Goal: Task Accomplishment & Management: Use online tool/utility

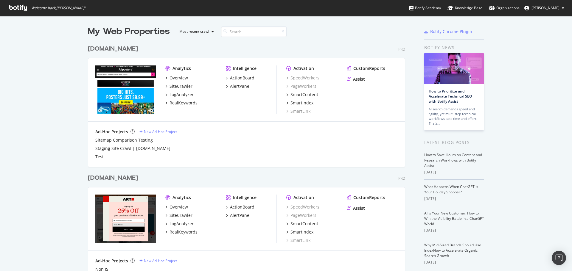
scroll to position [265, 318]
click at [174, 224] on div "LogAnalyzer" at bounding box center [181, 224] width 24 height 6
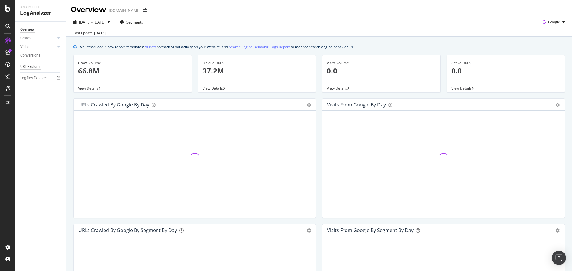
click at [37, 65] on div "URL Explorer" at bounding box center [30, 67] width 20 height 6
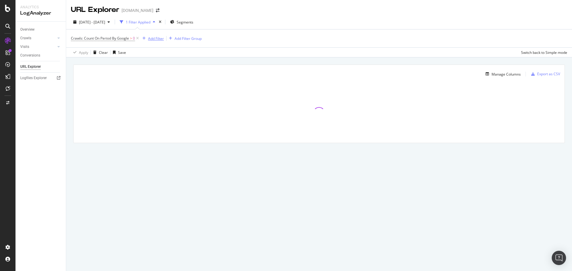
click at [160, 38] on div "Add Filter" at bounding box center [156, 38] width 16 height 5
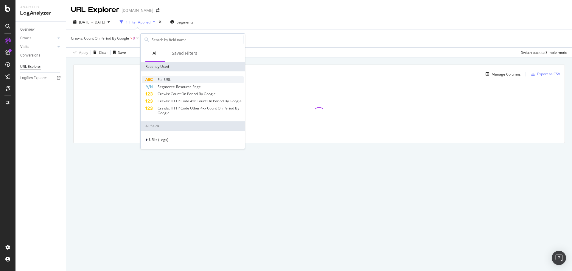
click at [165, 78] on span "Full URL" at bounding box center [164, 79] width 13 height 5
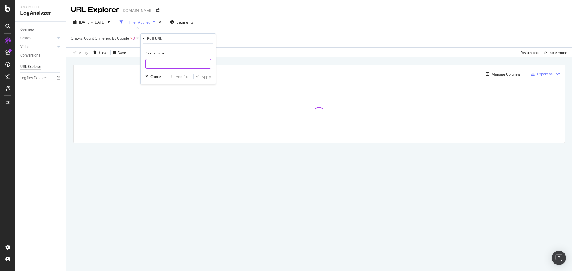
click at [179, 65] on input "text" at bounding box center [178, 64] width 65 height 10
paste input "https://www.art.com/products/p12916166113-sa-i6412845/claude-monet-monet-sailbo…"
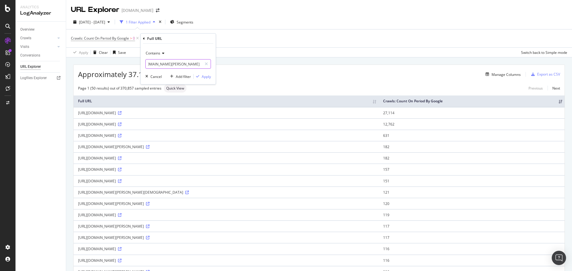
scroll to position [0, 138]
drag, startPoint x: 175, startPoint y: 64, endPoint x: 252, endPoint y: 64, distance: 76.8
click at [252, 64] on body "Analytics LogAnalyzer Overview Crawls Daily Distribution Segments Distribution …" at bounding box center [286, 135] width 572 height 271
type input "https://www.art.com/products/p12916166113-sa-i6412845/claude-monet-monet-sailbo…"
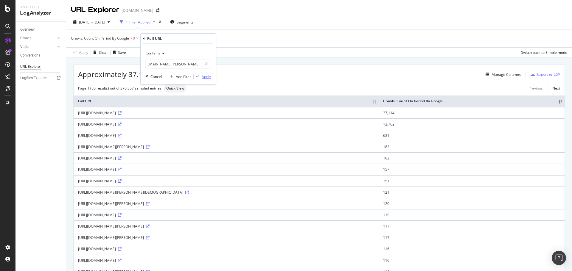
click at [205, 79] on div "Apply" at bounding box center [202, 76] width 17 height 5
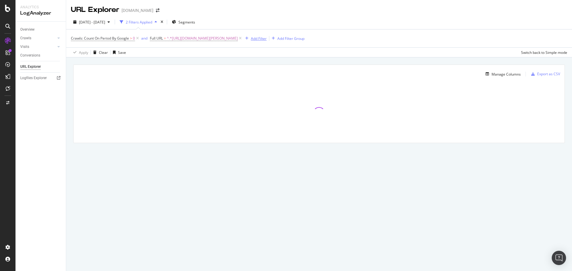
click at [267, 40] on div "Add Filter" at bounding box center [259, 38] width 16 height 5
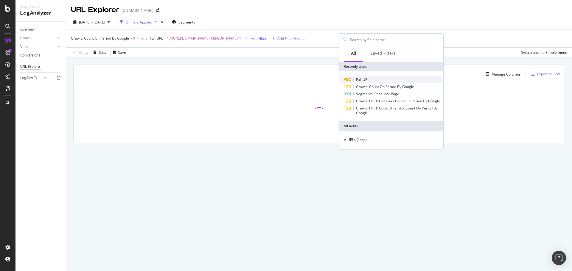
click at [363, 78] on span "Full URL" at bounding box center [362, 79] width 13 height 5
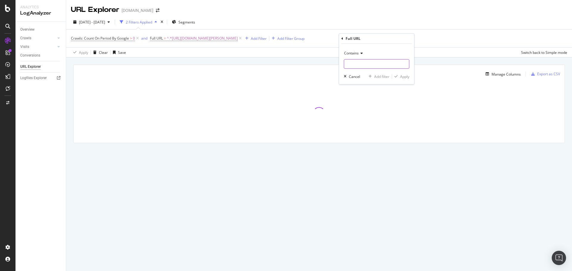
click at [367, 64] on input "text" at bounding box center [376, 64] width 65 height 10
paste input "https://www.art.com/products/p12916166113-sa-i6412845/claude-monet-monet-sailbo…"
type input "https://www.art.com/products/p12916166113-sa-i6412845/claude-monet-monet-sailbo…"
click at [403, 77] on div "Apply" at bounding box center [404, 76] width 9 height 5
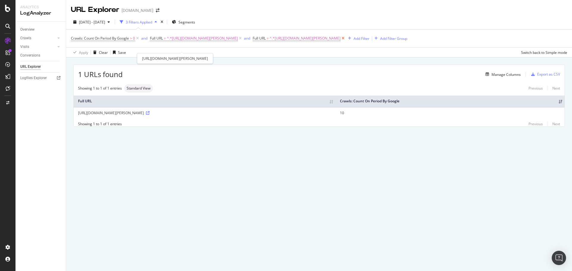
click at [340, 41] on icon at bounding box center [342, 38] width 5 height 6
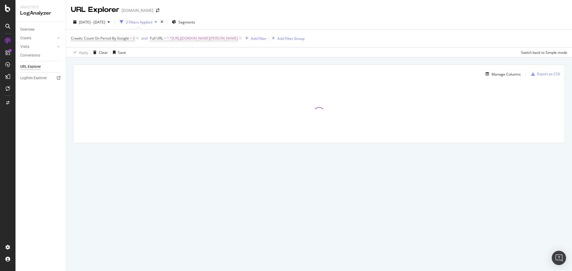
click at [238, 40] on span "^.*https://www.art.com/products/p12916166113-sa-i6412845/claude-monet-monet-sai…" at bounding box center [202, 38] width 71 height 8
click at [215, 78] on div "Apply" at bounding box center [215, 75] width 9 height 5
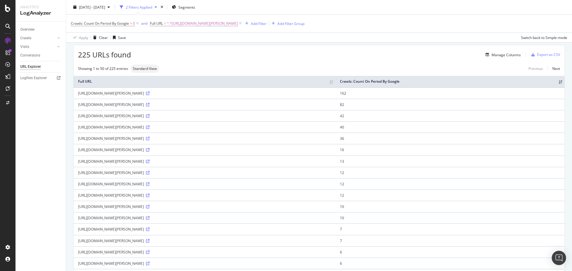
scroll to position [30, 0]
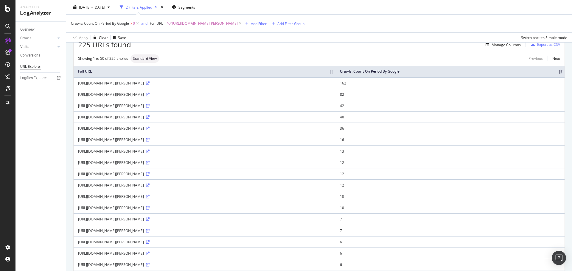
drag, startPoint x: 186, startPoint y: 162, endPoint x: 257, endPoint y: 162, distance: 70.9
click at [257, 162] on div "https://www.art.com/products/p12916166113-sa-i6412845/claude-monet-monet-sailbo…" at bounding box center [204, 162] width 253 height 5
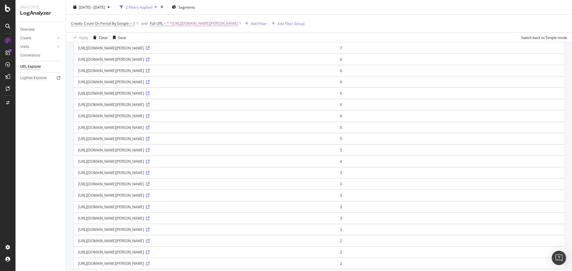
scroll to position [199, 0]
drag, startPoint x: 249, startPoint y: 186, endPoint x: 334, endPoint y: 182, distance: 85.0
click at [334, 182] on td "https://www.art.com/products/p12916166113-sa-i6412845/claude-monet-monet-sailbo…" at bounding box center [205, 186] width 262 height 11
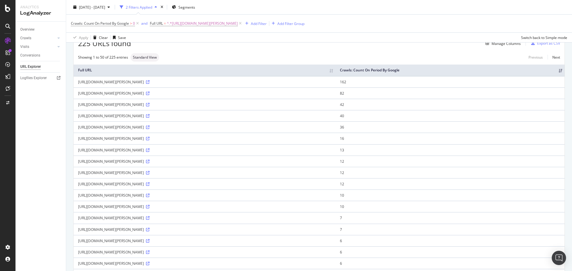
scroll to position [21, 0]
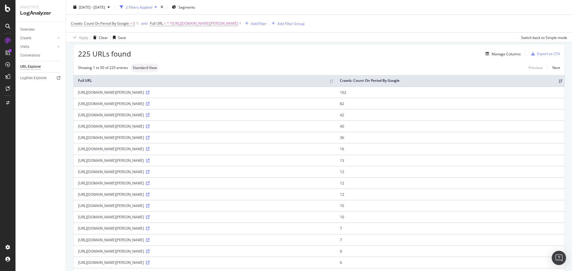
drag, startPoint x: 234, startPoint y: 93, endPoint x: 259, endPoint y: 93, distance: 24.4
click at [259, 93] on div "https://www.art.com/products/p12916166113-sa-i6412845/claude-monet-monet-sailbo…" at bounding box center [204, 92] width 253 height 5
drag, startPoint x: 236, startPoint y: 127, endPoint x: 259, endPoint y: 125, distance: 23.3
click at [259, 125] on div "https://www.art.com/products/p12916166113-sa-i6412845/claude-monet-monet-sailbo…" at bounding box center [204, 126] width 253 height 5
drag, startPoint x: 236, startPoint y: 93, endPoint x: 258, endPoint y: 92, distance: 21.7
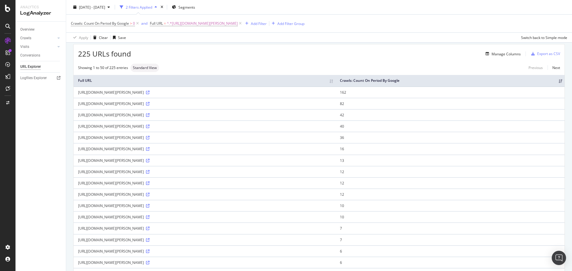
click at [258, 92] on div "https://www.art.com/products/p12916166113-sa-i6412845/claude-monet-monet-sailbo…" at bounding box center [204, 92] width 253 height 5
click at [237, 127] on div "https://www.art.com/products/p12916166113-sa-i6412845/claude-monet-monet-sailbo…" at bounding box center [204, 126] width 253 height 5
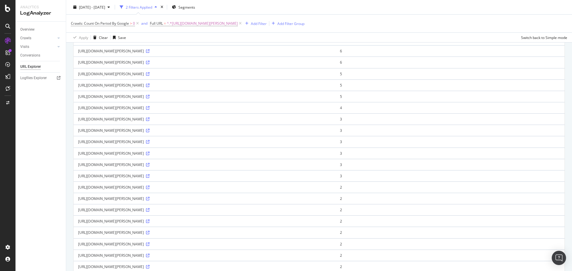
scroll to position [0, 0]
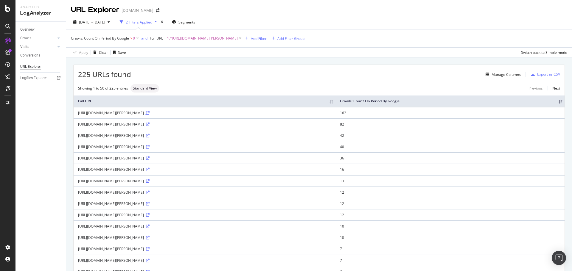
click at [150, 112] on icon at bounding box center [148, 113] width 4 height 4
click at [150, 124] on icon at bounding box center [148, 125] width 4 height 4
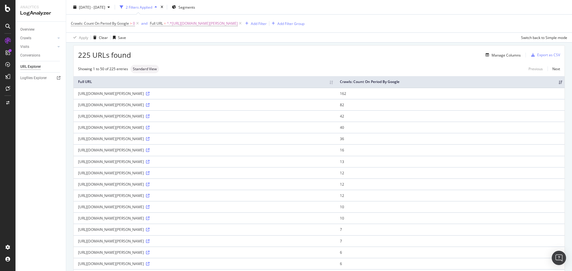
scroll to position [30, 0]
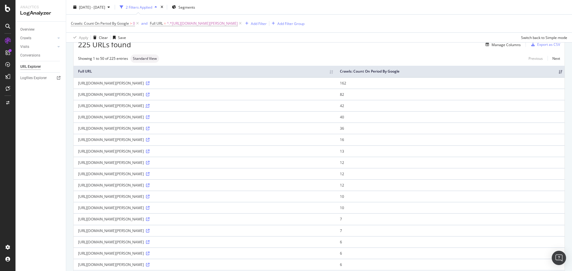
click at [150, 106] on icon at bounding box center [148, 106] width 4 height 4
click at [484, 107] on td "42" at bounding box center [449, 105] width 229 height 11
click at [150, 116] on icon at bounding box center [148, 118] width 4 height 4
click at [150, 139] on icon at bounding box center [148, 140] width 4 height 4
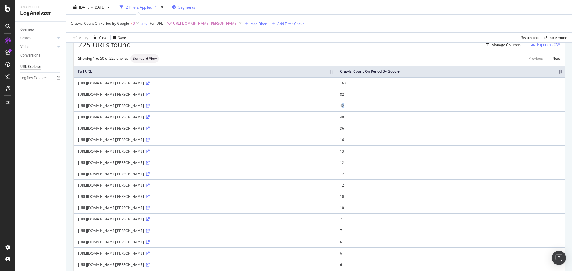
click at [195, 7] on span "Segments" at bounding box center [186, 6] width 17 height 5
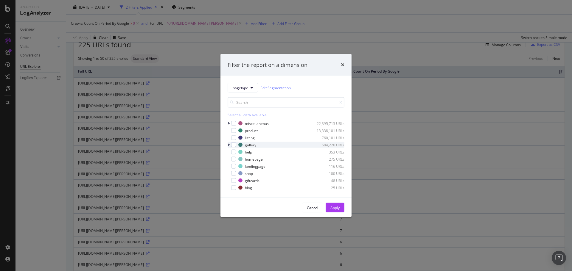
click at [228, 145] on icon "modal" at bounding box center [229, 145] width 2 height 4
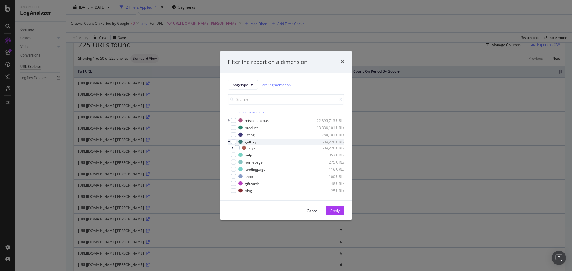
click at [228, 145] on div "modal" at bounding box center [230, 142] width 4 height 6
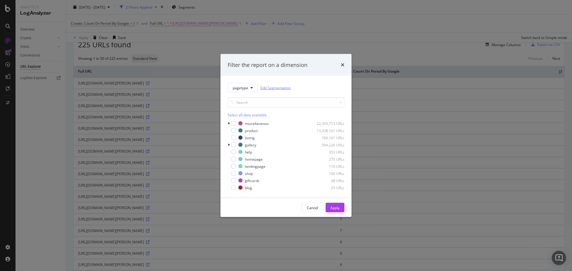
click at [274, 88] on link "Edit Segmentation" at bounding box center [275, 88] width 30 height 6
drag, startPoint x: 342, startPoint y: 67, endPoint x: 331, endPoint y: 57, distance: 14.3
click at [342, 66] on icon "times" at bounding box center [343, 65] width 4 height 5
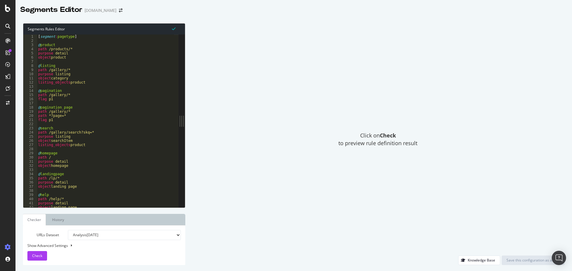
click at [367, 138] on span "Click on Check to preview rule definition result" at bounding box center [377, 139] width 79 height 15
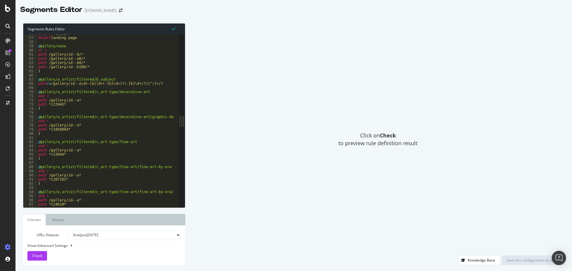
scroll to position [125, 0]
click at [35, 220] on link "Checker" at bounding box center [34, 220] width 23 height 12
click at [35, 257] on span "Check" at bounding box center [37, 255] width 10 height 5
click at [69, 247] on div "Show Advanced Settings" at bounding box center [99, 245] width 153 height 5
select select "5000"
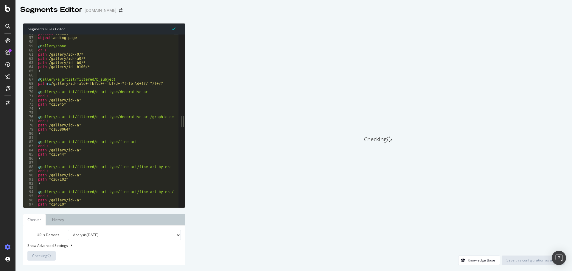
select select "100"
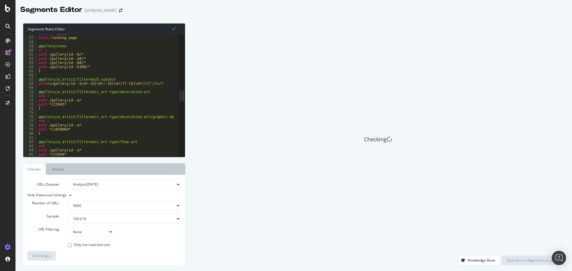
click at [162, 209] on select "100 500 1000 5000" at bounding box center [124, 206] width 113 height 10
drag, startPoint x: 161, startPoint y: 207, endPoint x: 157, endPoint y: 210, distance: 5.3
click at [160, 207] on select "100 500 1000 5000" at bounding box center [124, 206] width 113 height 10
click at [108, 184] on select "Analysis [DATE] Analysis [DATE] Analysis [DATE] Analysis [DATE] Analysis [DATE]…" at bounding box center [124, 185] width 113 height 10
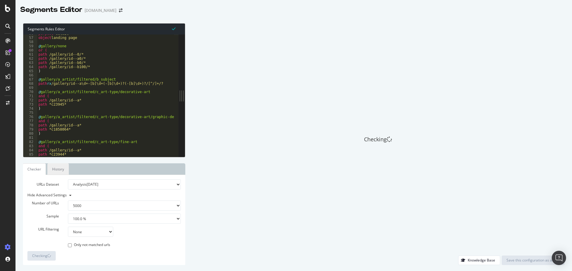
click at [57, 171] on link "History" at bounding box center [57, 170] width 21 height 12
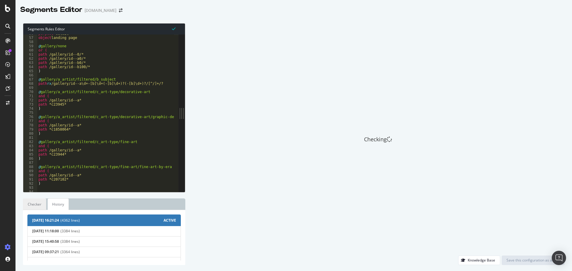
click at [42, 202] on link "Checker" at bounding box center [34, 205] width 23 height 12
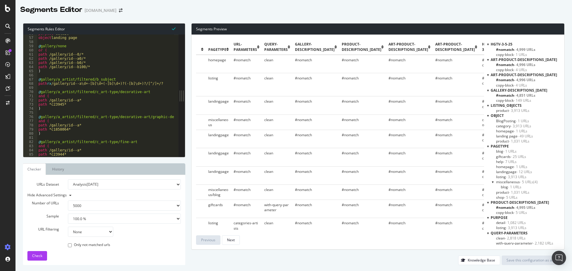
scroll to position [0, 0]
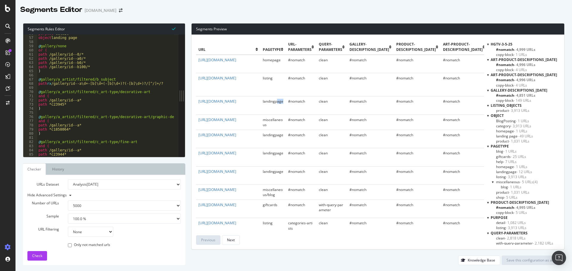
drag, startPoint x: 277, startPoint y: 109, endPoint x: 285, endPoint y: 111, distance: 7.9
click at [284, 110] on td "landingpage" at bounding box center [272, 106] width 25 height 18
click at [231, 46] on th "url" at bounding box center [228, 46] width 64 height 15
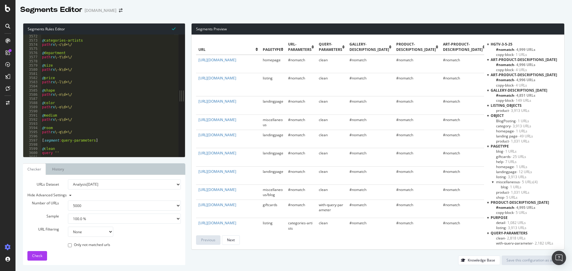
scroll to position [7981, 0]
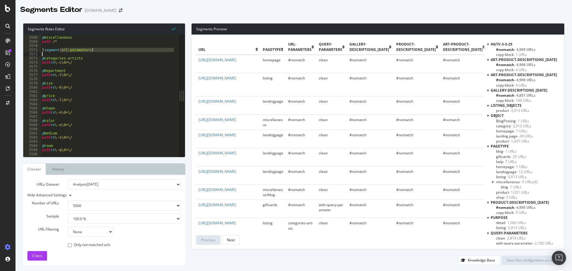
drag, startPoint x: 60, startPoint y: 49, endPoint x: 78, endPoint y: 52, distance: 17.9
click at [78, 52] on div "@ miscellaneous path /* [ segment : url-parameters ] @ categories-artists path …" at bounding box center [208, 94] width 334 height 126
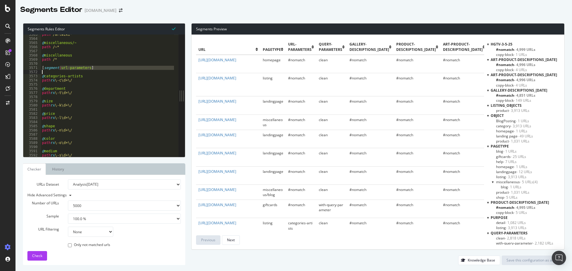
scroll to position [7971, 0]
drag, startPoint x: 184, startPoint y: 102, endPoint x: 199, endPoint y: 100, distance: 15.1
click at [199, 100] on div "Segments Rules Editor [segment:url-parameters] 3563 3564 3565 3566 3567 3568 35…" at bounding box center [293, 144] width 556 height 254
drag, startPoint x: 183, startPoint y: 96, endPoint x: 199, endPoint y: 93, distance: 17.0
click at [199, 93] on div "Segments Rules Editor [segment:url-parameters] 3563 3564 3565 3566 3567 3568 35…" at bounding box center [293, 144] width 556 height 254
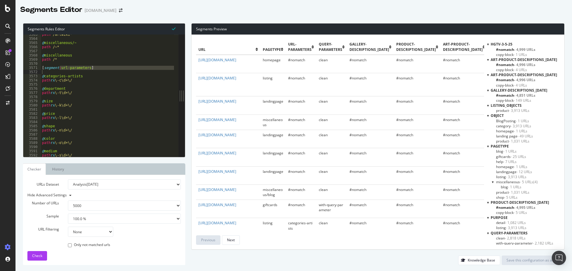
scroll to position [7981, 0]
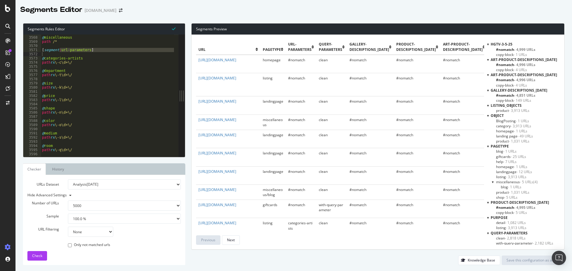
click at [60, 60] on div "@ miscellaneous path /* [ segment : url-parameters ] @ categories-artists path …" at bounding box center [208, 94] width 334 height 126
click at [62, 126] on div "@ miscellaneous path /* [ segment : url-parameters ] @ categories-artists path …" at bounding box center [208, 94] width 334 height 126
click at [62, 113] on div "@ miscellaneous path /* [ segment : url-parameters ] @ categories-artists path …" at bounding box center [208, 94] width 334 height 126
click at [63, 99] on div "@ miscellaneous path /* [ segment : url-parameters ] @ categories-artists path …" at bounding box center [208, 94] width 334 height 126
type textarea "path rx \-l\d+\/"
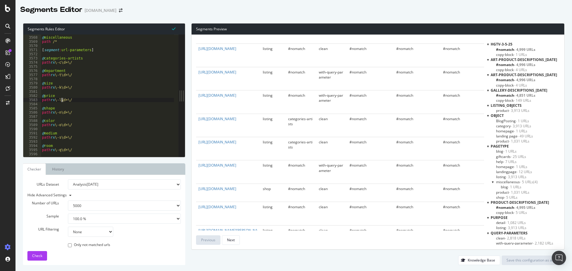
scroll to position [1340, 0]
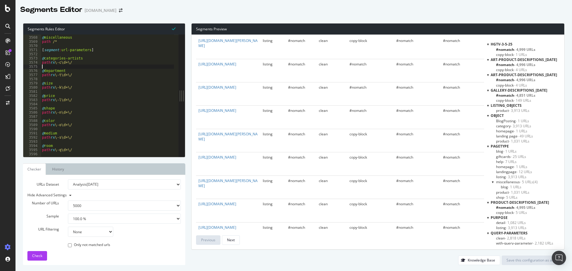
click at [64, 66] on div "@ miscellaneous path /* [ segment : url-parameters ] @ categories-artists path …" at bounding box center [208, 94] width 334 height 126
click at [64, 64] on div "@ miscellaneous path /* [ segment : url-parameters ] @ categories-artists path …" at bounding box center [208, 94] width 334 height 126
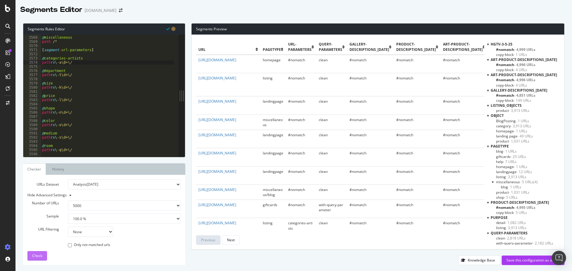
click at [34, 253] on div "Check" at bounding box center [37, 256] width 10 height 9
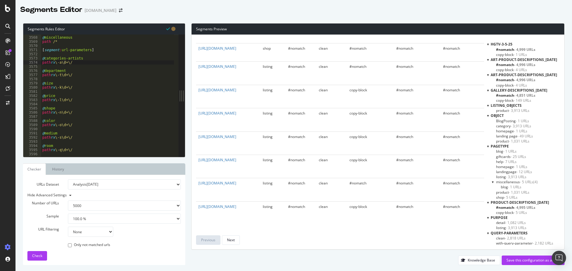
scroll to position [7981, 0]
click at [85, 58] on div "@ miscellaneous path /* [ segment : url-parameters ] @ categories-artists path …" at bounding box center [208, 94] width 334 height 126
type textarea "path rx \-a\d+\/"
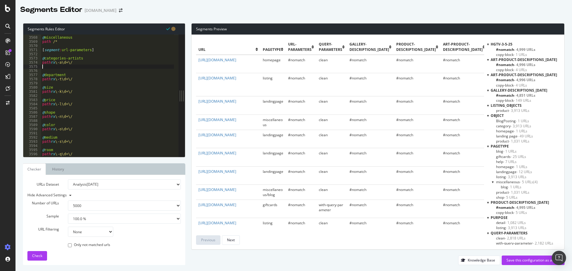
scroll to position [0, 0]
drag, startPoint x: 77, startPoint y: 64, endPoint x: 36, endPoint y: 58, distance: 41.8
click at [36, 58] on div "3567 3568 3569 3570 3571 3572 3573 3574 3575 3576 3577 3578 3579 3580 3581 3582…" at bounding box center [100, 96] width 155 height 122
type textarea "@categories-artists path rx \-a\d+\/"
click at [51, 68] on div "@ miscellaneous path /* [ segment : url-parameters ] @ categories-artists path …" at bounding box center [208, 94] width 334 height 126
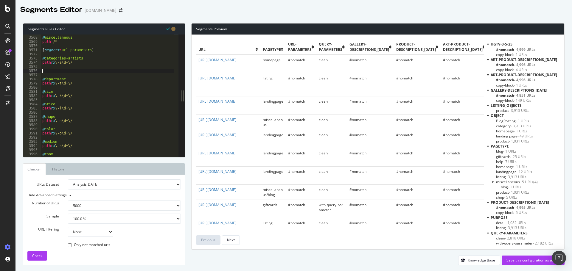
paste textarea "path rx \-a\d+\/"
drag, startPoint x: 45, startPoint y: 70, endPoint x: 80, endPoint y: 71, distance: 34.9
click at [80, 71] on div "@ miscellaneous path /* [ segment : url-parameters ] @ categories-artists path …" at bounding box center [208, 94] width 334 height 126
click at [64, 75] on div "@ miscellaneous path /* [ segment : url-parameters ] @ categories-artists path …" at bounding box center [208, 94] width 334 height 126
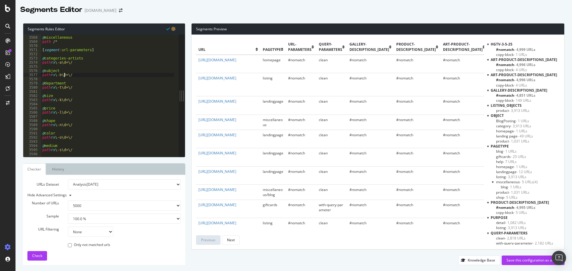
scroll to position [0, 2]
drag, startPoint x: 44, startPoint y: 57, endPoint x: 67, endPoint y: 58, distance: 22.9
click at [67, 58] on div "@ miscellaneous path /* [ segment : url-parameters ] @ categories-artists path …" at bounding box center [208, 94] width 334 height 126
type textarea "@artists"
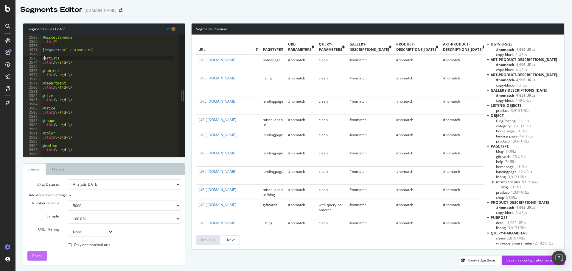
click at [43, 255] on button "Check" at bounding box center [37, 256] width 20 height 10
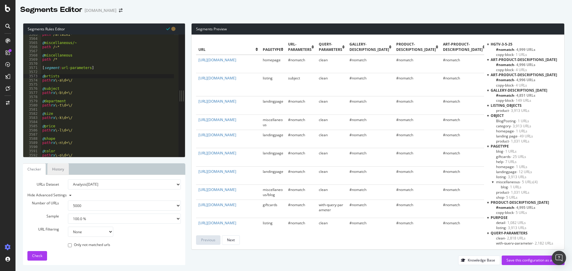
click at [56, 172] on link "History" at bounding box center [57, 170] width 21 height 12
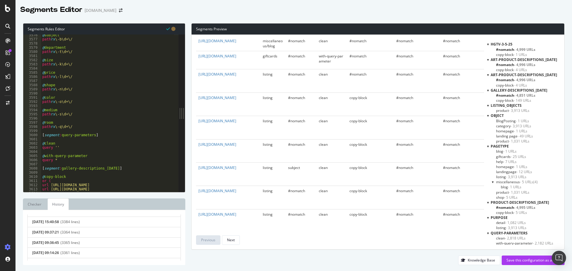
scroll to position [0, 0]
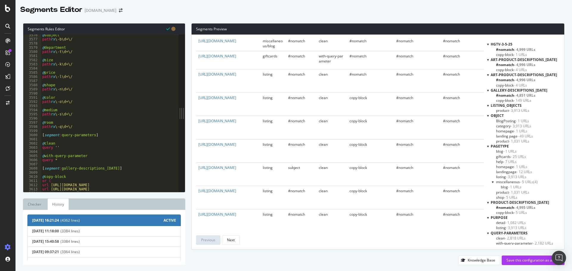
click at [85, 221] on span "(4362 lines)" at bounding box center [111, 220] width 103 height 5
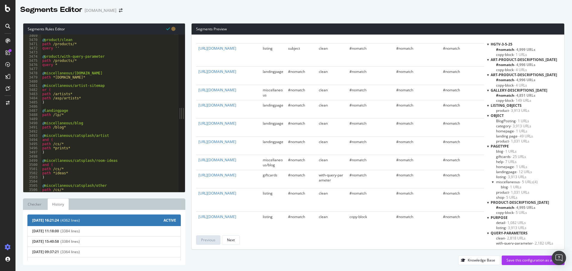
scroll to position [7908, 0]
